Goal: Task Accomplishment & Management: Complete application form

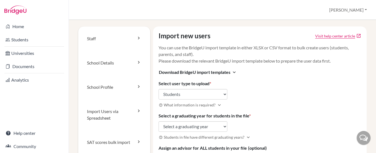
select select "students"
click at [192, 128] on select "Select a graduating year [DATE] 2025 2026 2027 2028 2029" at bounding box center [192, 126] width 69 height 10
select select "2029"
click at [158, 121] on select "Select a graduating year 2024 2025 2026 2027 2028 2029" at bounding box center [192, 126] width 69 height 10
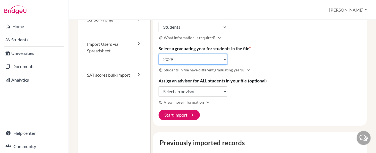
scroll to position [68, 0]
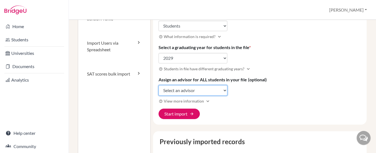
click at [194, 92] on select "Select an advisor Rizky Nidya Kurnia" at bounding box center [192, 90] width 69 height 10
click at [158, 85] on select "Select an advisor Rizky Nidya Kurnia" at bounding box center [192, 90] width 69 height 10
click at [191, 87] on select "Select an advisor Rizky Nidya Kurnia" at bounding box center [192, 90] width 69 height 10
select select "427527"
click at [158, 85] on select "Select an advisor Rizky Nidya Kurnia" at bounding box center [192, 90] width 69 height 10
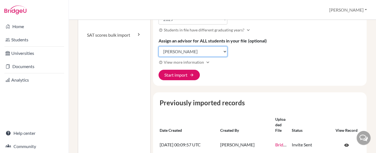
scroll to position [109, 0]
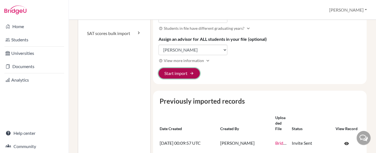
click at [177, 75] on button "Start import arrow_forward" at bounding box center [178, 73] width 41 height 10
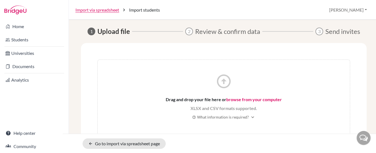
scroll to position [8, 0]
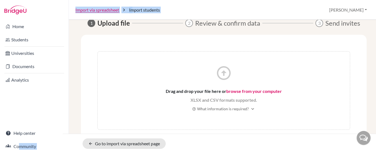
drag, startPoint x: 75, startPoint y: 129, endPoint x: 15, endPoint y: 163, distance: 69.1
click at [15, 152] on html "Home Students Universities Documents Analytics Help center Community Import via…" at bounding box center [188, 76] width 376 height 153
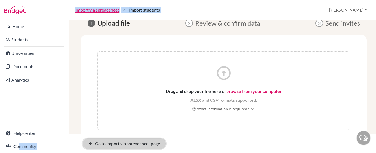
click at [153, 138] on link "arrow_back Go to import via spreadsheet page" at bounding box center [124, 143] width 83 height 10
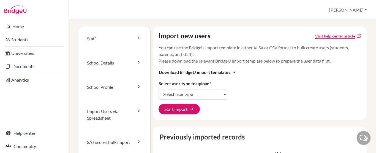
drag, startPoint x: 0, startPoint y: 0, endPoint x: 206, endPoint y: 139, distance: 248.7
click at [206, 139] on caption "Previously imported records" at bounding box center [259, 137] width 205 height 10
click at [280, 86] on div "Import new users Visit help center article open_in_new You can use the BridgeU …" at bounding box center [259, 72] width 213 height 93
click at [223, 95] on select "Select user type Students Students and parents Parents Advisors Report writers" at bounding box center [192, 94] width 69 height 10
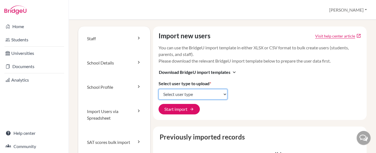
select select "students"
click at [158, 89] on select "Select user type Students Students and parents Parents Advisors Report writers" at bounding box center [192, 94] width 69 height 10
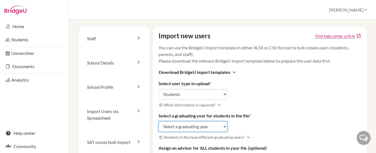
click at [213, 130] on select "Select a graduating year [DATE] 2025 2026 2027 2028 2029" at bounding box center [192, 126] width 69 height 10
select select "2029"
click at [158, 121] on select "Select a graduating year [DATE] 2025 2026 2027 2028 2029" at bounding box center [192, 126] width 69 height 10
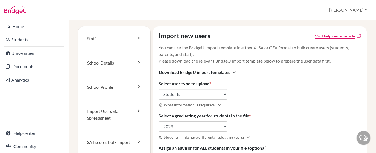
click at [171, 117] on label "Select a graduating year for students in the file *" at bounding box center [204, 115] width 92 height 7
click at [171, 121] on select "Select a graduating year [DATE] 2025 2026 2027 2028 2029" at bounding box center [192, 126] width 69 height 10
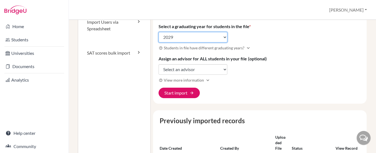
scroll to position [91, 0]
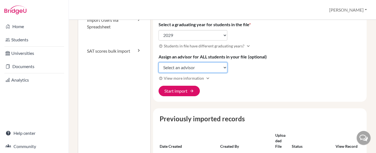
click at [195, 68] on select "Select an advisor [PERSON_NAME]" at bounding box center [192, 67] width 69 height 10
select select "427527"
click at [158, 62] on select "Select an advisor [PERSON_NAME]" at bounding box center [192, 67] width 69 height 10
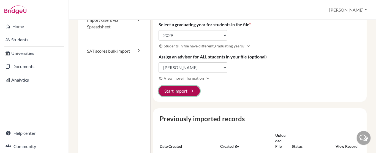
click at [185, 92] on button "Start import arrow_forward" at bounding box center [178, 91] width 41 height 10
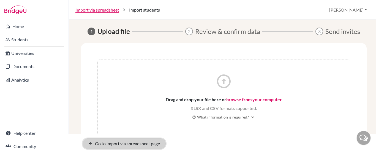
click at [100, 142] on link "arrow_back Go to import via spreadsheet page" at bounding box center [124, 143] width 83 height 10
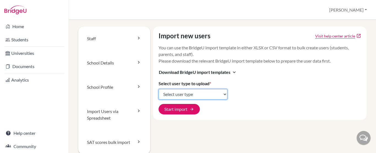
click at [194, 97] on select "Select user type Students Students and parents Parents Advisors Report writers" at bounding box center [192, 94] width 69 height 10
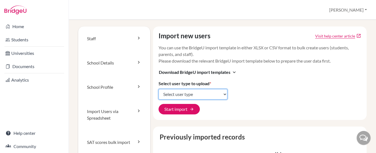
select select "students"
click at [158, 89] on select "Select user type Students Students and parents Parents Advisors Report writers" at bounding box center [192, 94] width 69 height 10
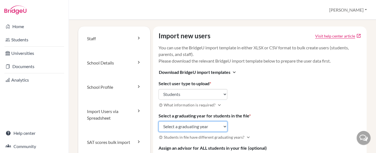
click at [194, 125] on select "Select a graduating year [DATE] 2025 2026 2027 2028 2029" at bounding box center [192, 126] width 69 height 10
select select "2029"
click at [158, 121] on select "Select a graduating year [DATE] 2025 2026 2027 2028 2029" at bounding box center [192, 126] width 69 height 10
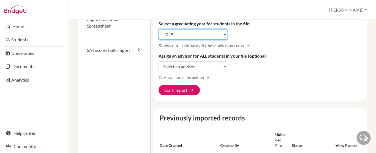
scroll to position [92, 0]
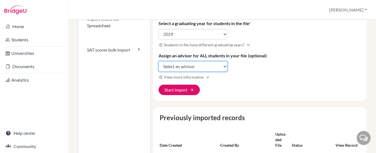
click at [216, 64] on select "Select an advisor [PERSON_NAME]" at bounding box center [192, 66] width 69 height 10
select select "427527"
click at [158, 61] on select "Select an advisor [PERSON_NAME]" at bounding box center [192, 66] width 69 height 10
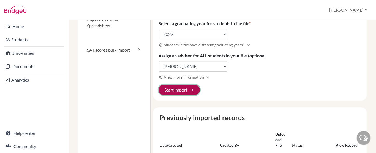
click at [179, 91] on button "Start import arrow_forward" at bounding box center [178, 89] width 41 height 10
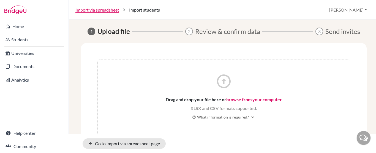
scroll to position [8, 0]
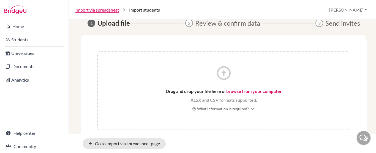
click at [244, 90] on link "browse from your computer" at bounding box center [254, 90] width 56 height 5
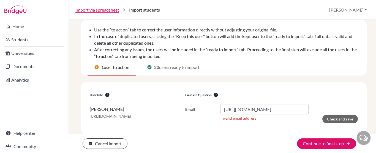
scroll to position [24, 0]
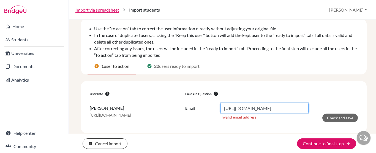
click at [270, 109] on input "safvxxq_gmail.com" at bounding box center [264, 108] width 88 height 10
drag, startPoint x: 267, startPoint y: 107, endPoint x: 158, endPoint y: 80, distance: 111.9
click at [158, 80] on div "check_circle Upload file 2 Review & confirm data 3 Send invites Use the “to act…" at bounding box center [222, 74] width 288 height 144
type input "s"
type input "j"
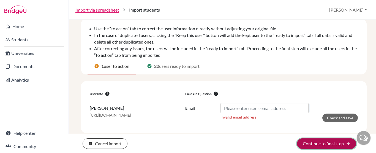
click at [317, 144] on button "Continue to final step arrow_forward" at bounding box center [326, 143] width 59 height 10
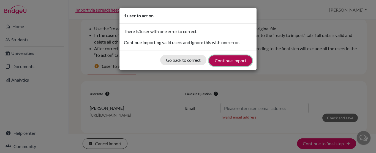
click at [228, 62] on button "Continue import" at bounding box center [230, 60] width 43 height 10
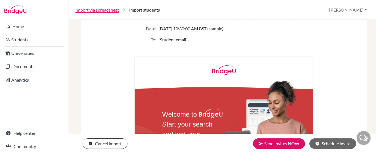
scroll to position [128, 0]
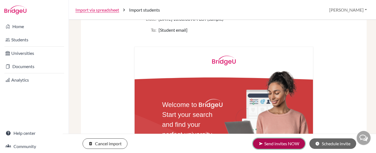
click at [271, 144] on button "send Send invites NOW" at bounding box center [279, 143] width 52 height 10
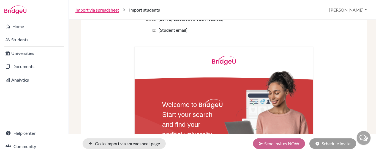
scroll to position [109, 0]
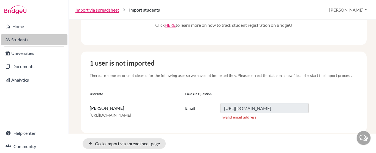
click at [19, 39] on link "Students" at bounding box center [34, 39] width 66 height 11
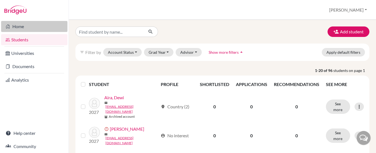
click at [23, 28] on link "Home" at bounding box center [34, 26] width 66 height 11
